Goal: Register for event/course

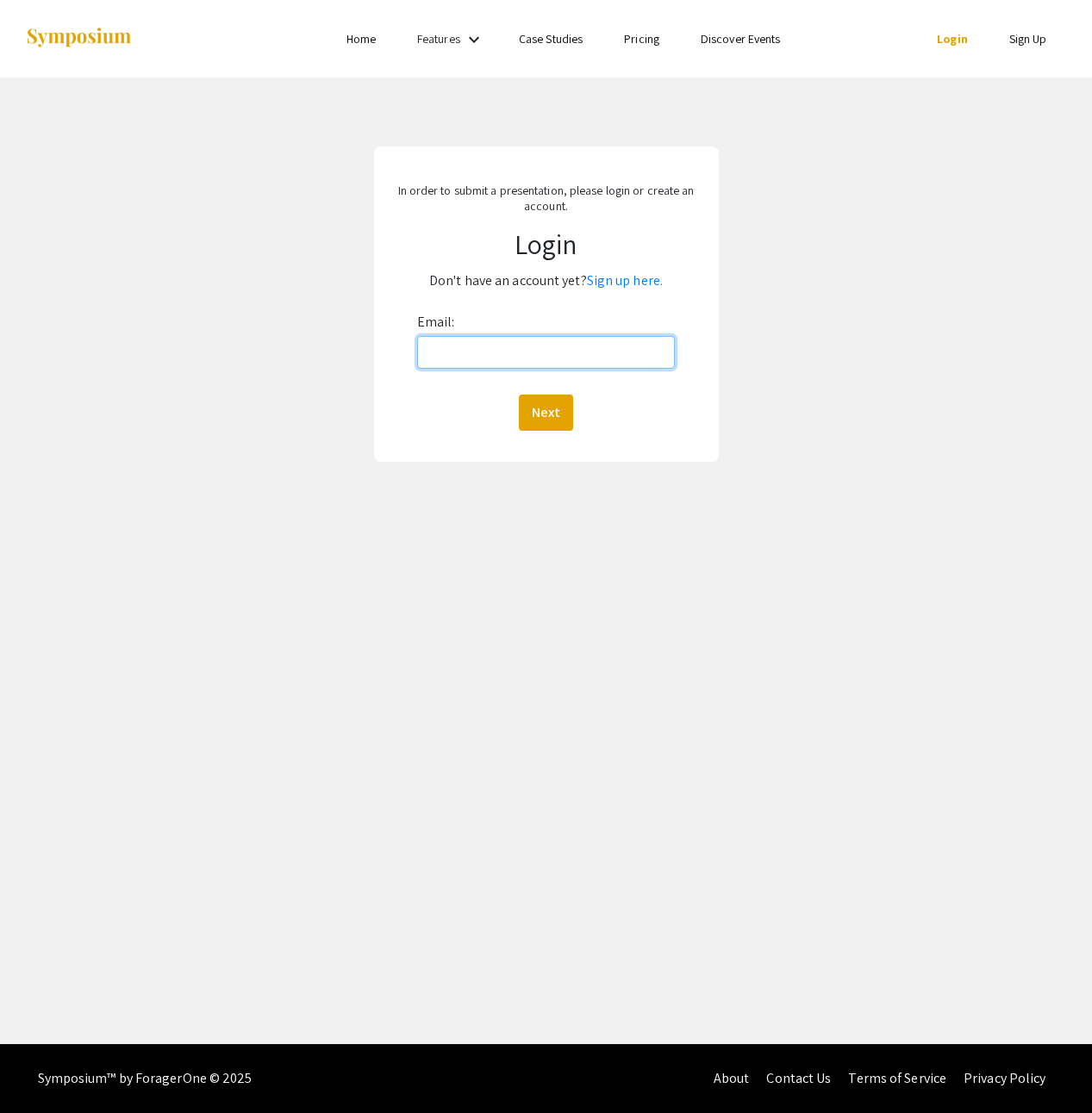
click at [470, 355] on input "Email:" at bounding box center [546, 352] width 259 height 33
type input "[EMAIL_ADDRESS][DOMAIN_NAME]"
click at [551, 423] on button "Next" at bounding box center [546, 413] width 55 height 36
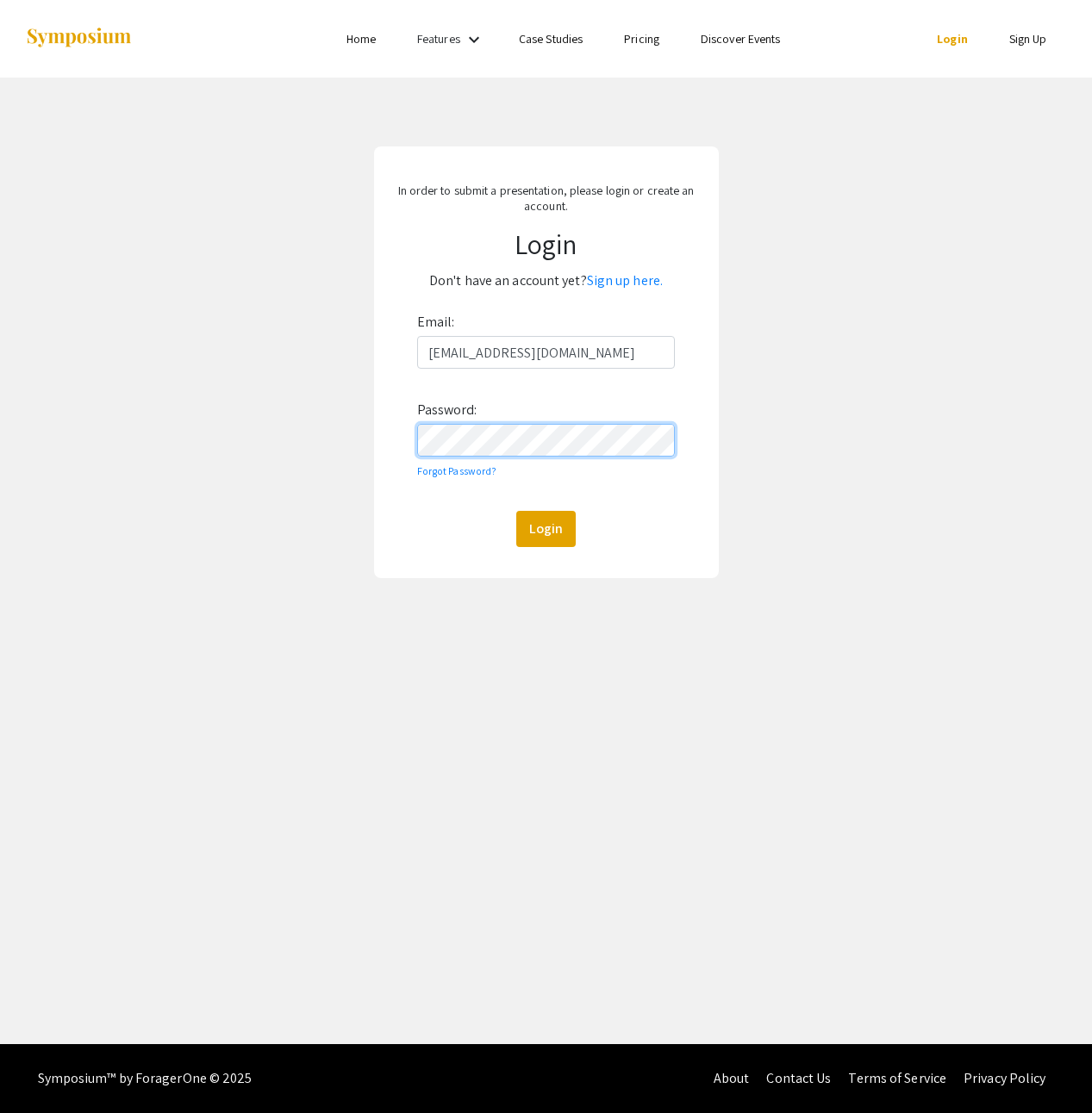
click at [516, 511] on button "Login" at bounding box center [546, 529] width 59 height 36
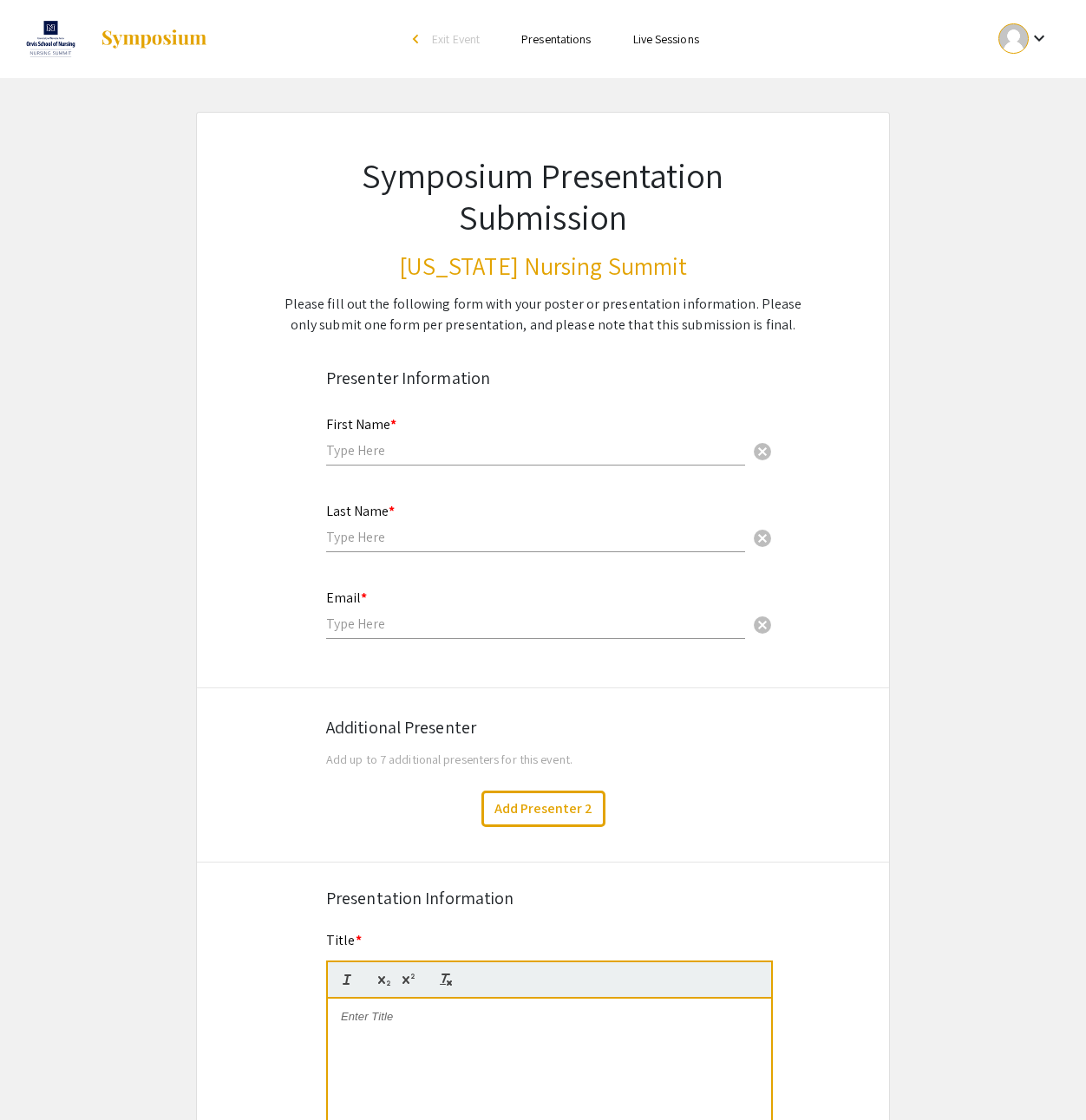
click at [446, 454] on input "text" at bounding box center [535, 450] width 419 height 18
click at [923, 582] on app-submissions "Symposium Presentation Submission [US_STATE] Nursing Summit Please fill out the…" at bounding box center [543, 945] width 1086 height 1666
click at [557, 41] on link "Presentations" at bounding box center [556, 39] width 69 height 15
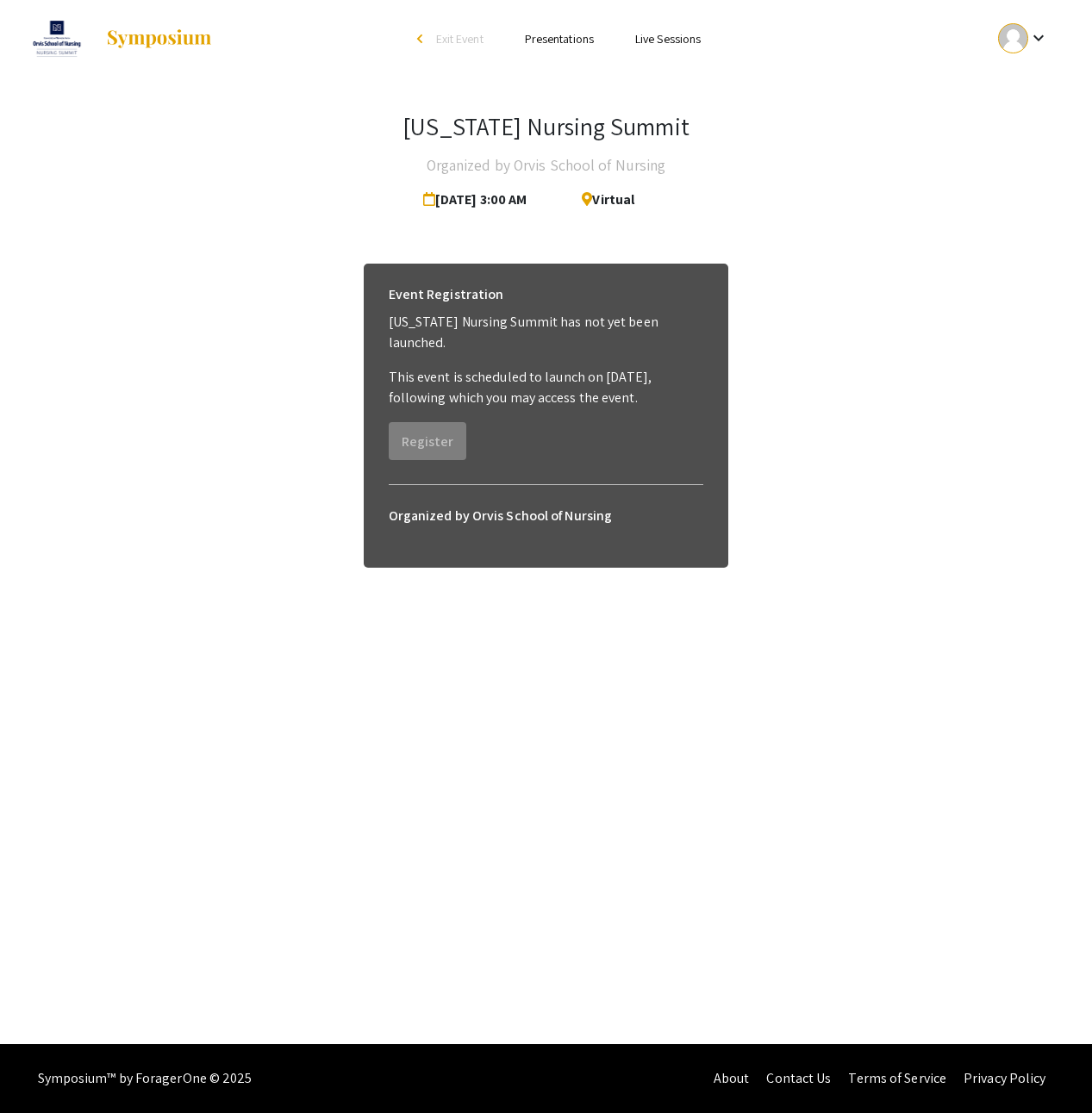
click at [570, 41] on link "Presentations" at bounding box center [559, 39] width 69 height 15
click at [664, 44] on link "Live Sessions" at bounding box center [667, 39] width 65 height 15
